Goal: Find specific page/section: Find specific page/section

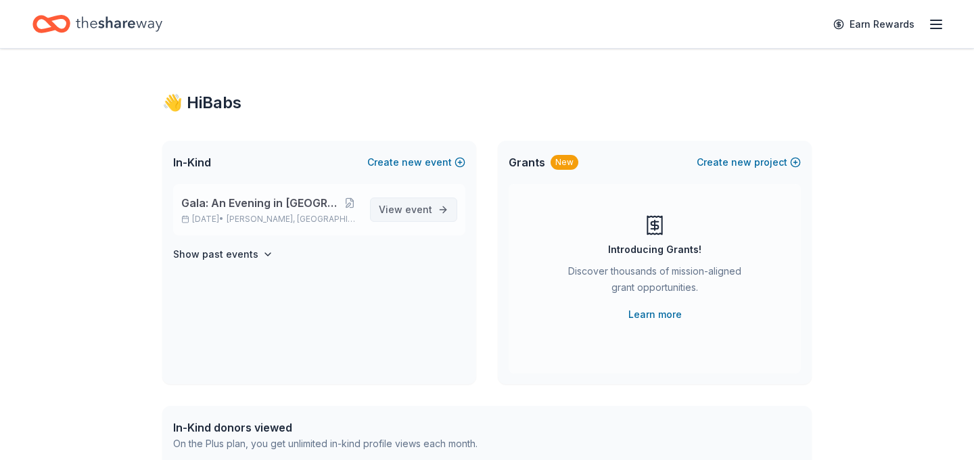
click at [423, 210] on span "event" at bounding box center [418, 208] width 27 height 11
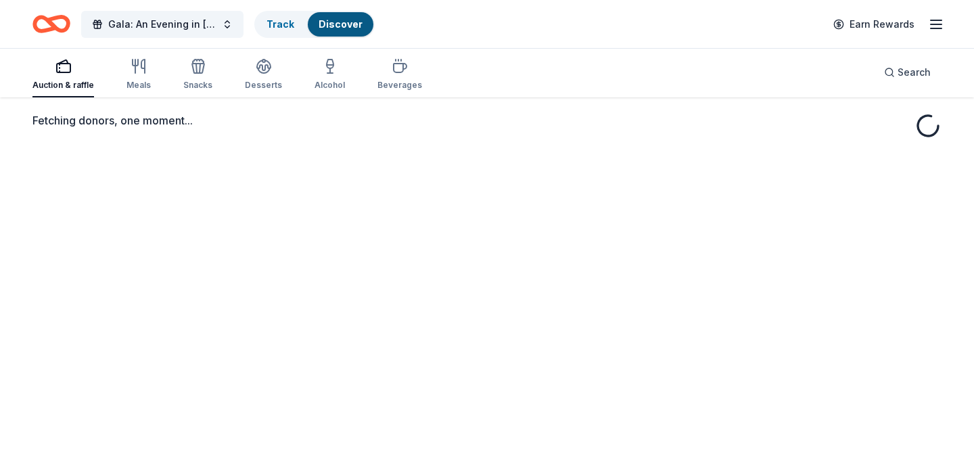
scroll to position [60, 0]
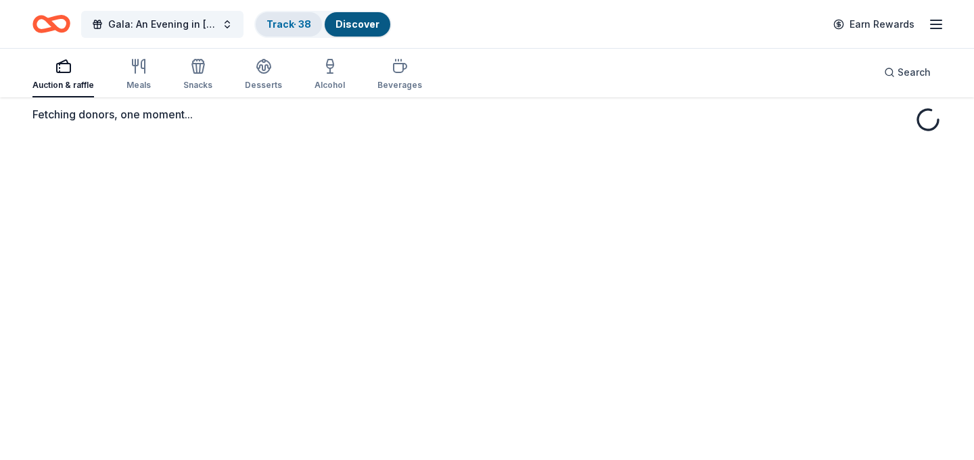
click at [297, 26] on link "Track · 38" at bounding box center [288, 23] width 45 height 11
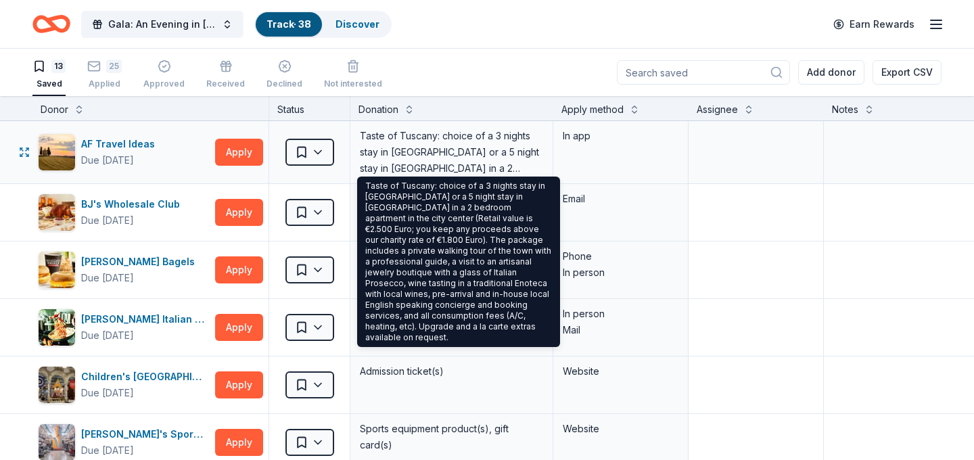
click at [439, 141] on div "Taste of Tuscany: choice of a 3 nights stay in [GEOGRAPHIC_DATA] or a 5 night s…" at bounding box center [451, 151] width 186 height 51
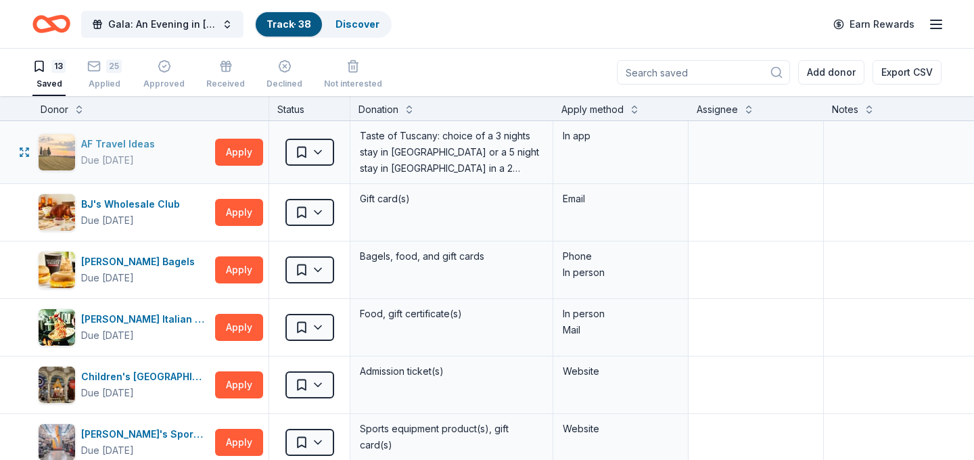
click at [124, 143] on div "AF Travel Ideas" at bounding box center [120, 144] width 79 height 16
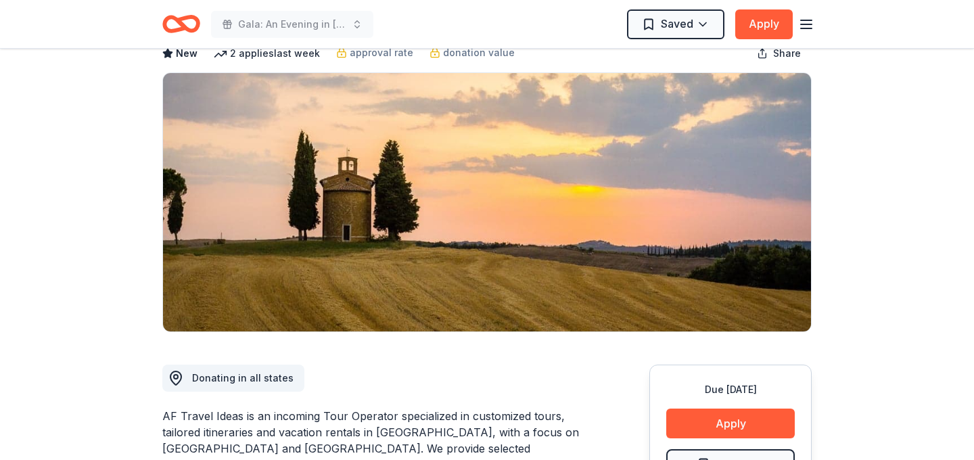
scroll to position [9, 0]
